Goal: Find contact information: Find contact information

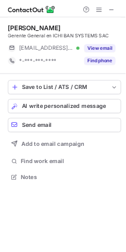
scroll to position [5, 5]
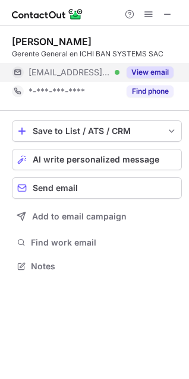
click at [154, 65] on div "View email" at bounding box center [146, 72] width 54 height 19
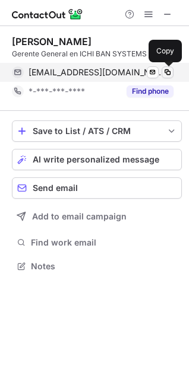
click at [165, 72] on span at bounding box center [166, 72] width 9 height 9
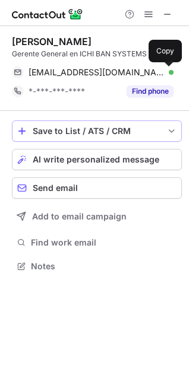
scroll to position [257, 189]
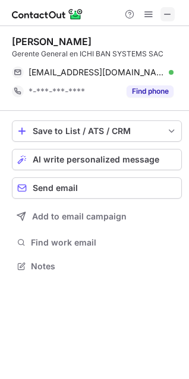
click at [165, 12] on span at bounding box center [166, 13] width 9 height 9
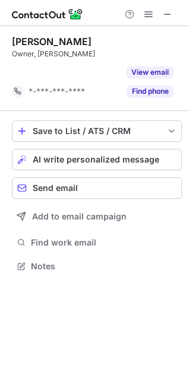
scroll to position [238, 189]
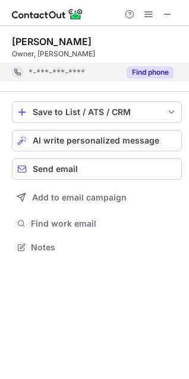
click at [150, 72] on button "Find phone" at bounding box center [149, 72] width 47 height 12
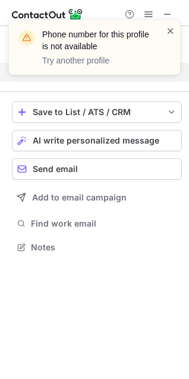
click at [165, 30] on span at bounding box center [169, 31] width 9 height 12
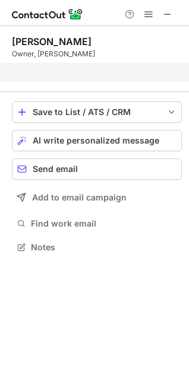
scroll to position [219, 189]
